Goal: Information Seeking & Learning: Find specific fact

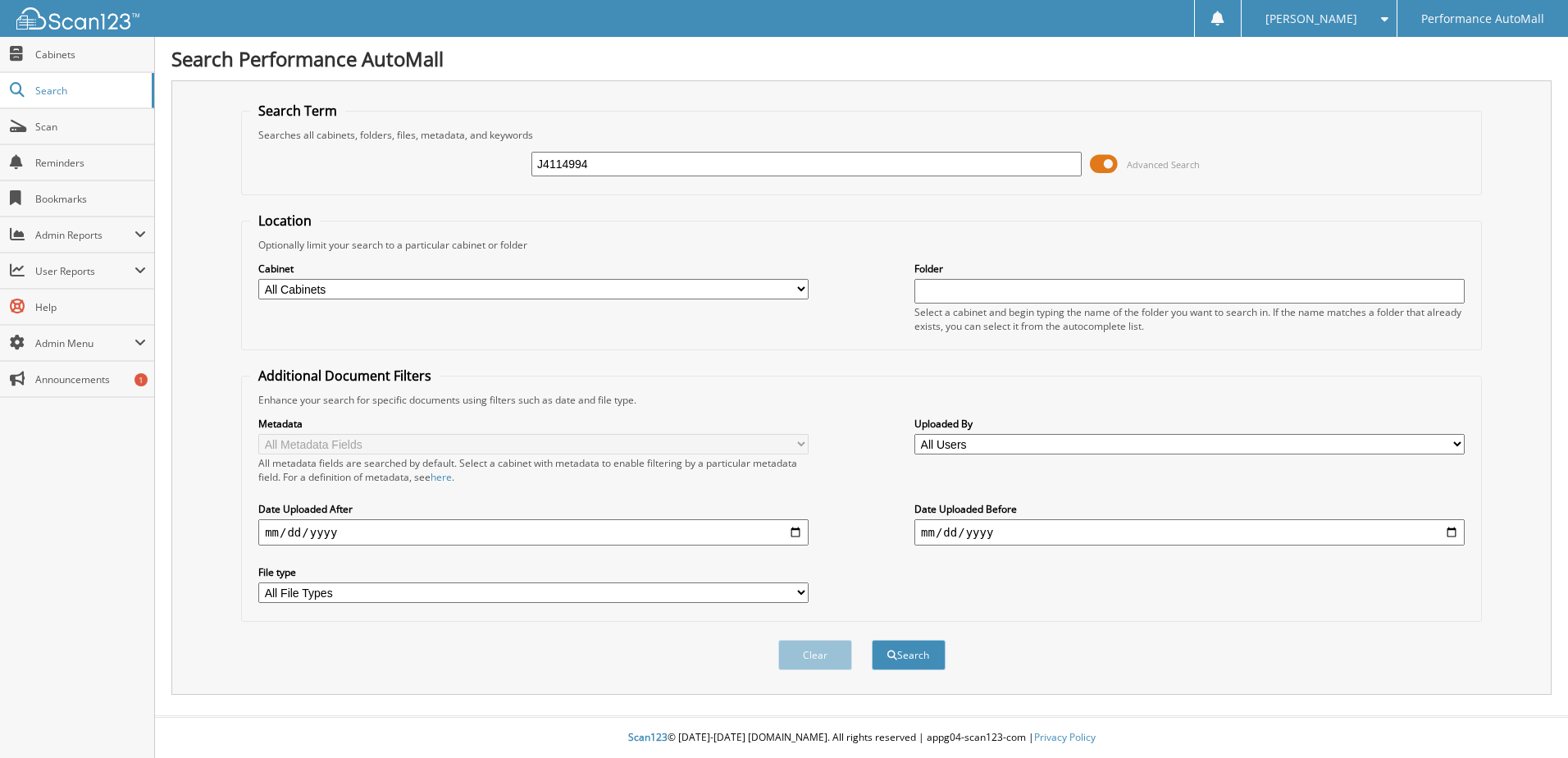
type input "J4114994"
click at [872, 640] on button "Search" at bounding box center [908, 655] width 74 height 30
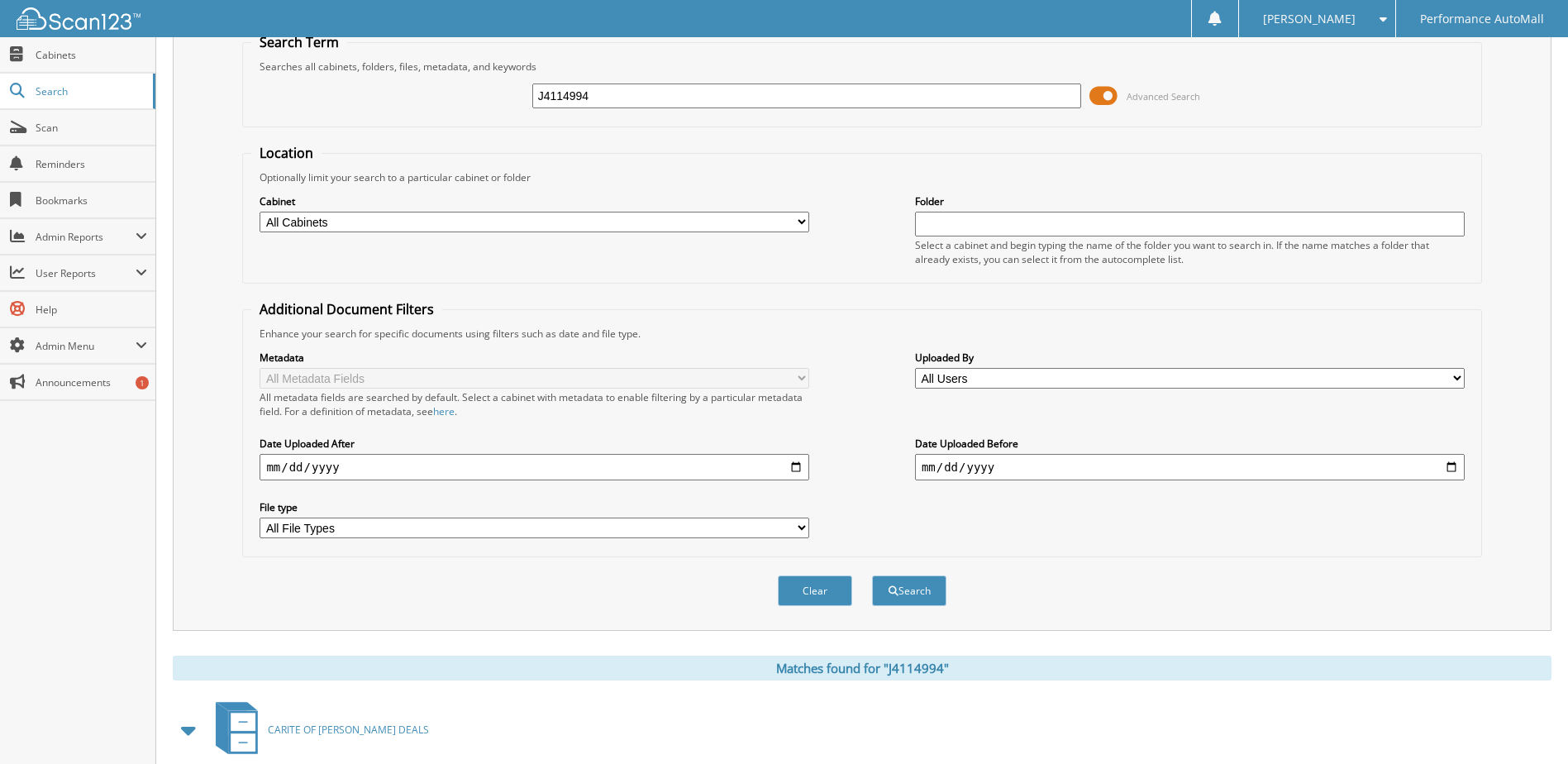
scroll to position [160, 0]
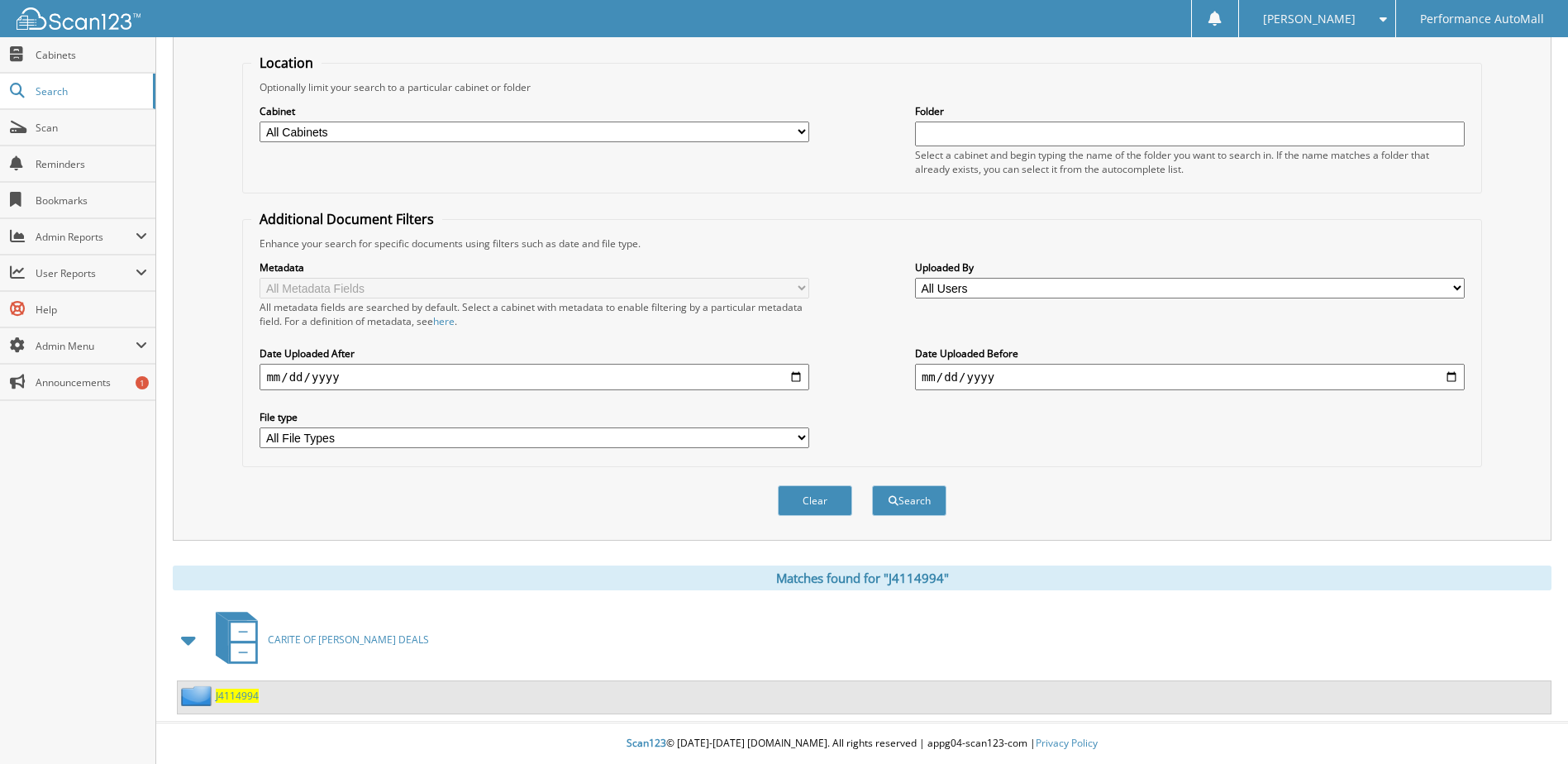
click at [216, 706] on div "J4114994" at bounding box center [864, 697] width 1373 height 32
click at [231, 694] on span "J4114994" at bounding box center [237, 695] width 43 height 14
